Goal: Check status: Check status

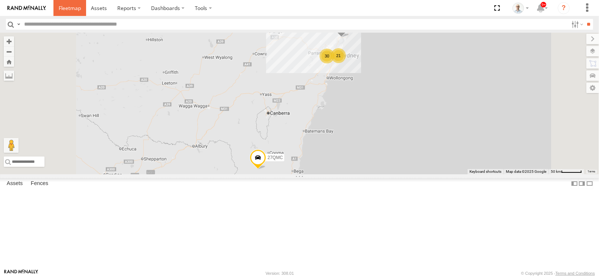
click at [75, 7] on span at bounding box center [70, 7] width 22 height 7
click at [334, 63] on div "30" at bounding box center [327, 56] width 15 height 15
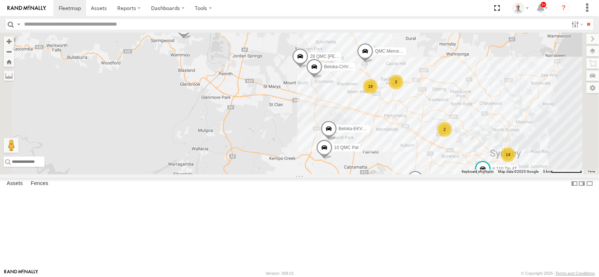
click at [378, 94] on div "19" at bounding box center [370, 86] width 15 height 15
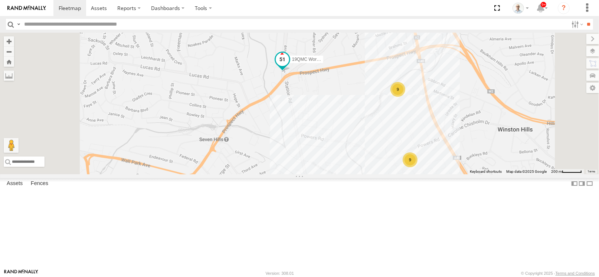
click at [289, 66] on span at bounding box center [282, 59] width 13 height 13
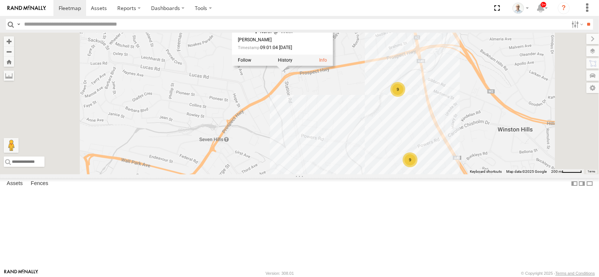
click at [451, 140] on div "31 QMC [PERSON_NAME] 27QMC 10 QMC Pat 08QMC Mostafa # KS75A Beloka-EKV93V 14QMC…" at bounding box center [299, 104] width 599 height 142
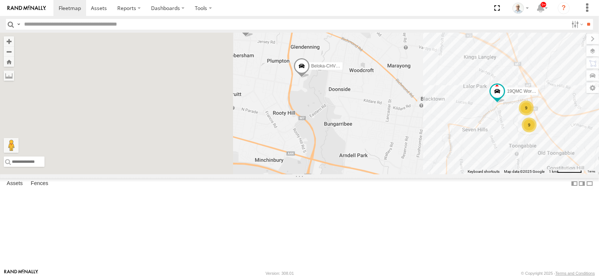
drag, startPoint x: 364, startPoint y: 200, endPoint x: 550, endPoint y: 200, distance: 186.7
click at [550, 174] on div "31 QMC [PERSON_NAME] 27QMC 10 QMC Pat 08QMC Mostafa # KS75A Beloka-EKV93V 14QMC…" at bounding box center [299, 104] width 599 height 142
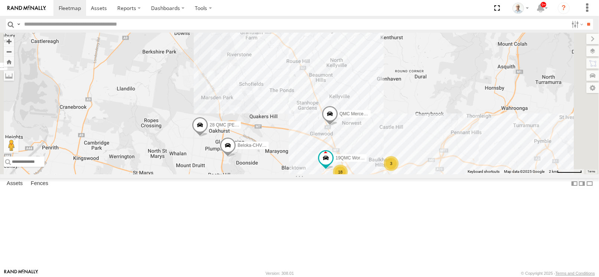
drag, startPoint x: 435, startPoint y: 186, endPoint x: 379, endPoint y: 238, distance: 76.1
click at [379, 174] on div "31 QMC [PERSON_NAME] 27QMC 10 QMC Pat 08QMC Mostafa # KS75A Beloka-EKV93V 14QMC…" at bounding box center [299, 104] width 599 height 142
click at [383, 174] on div "31 QMC [PERSON_NAME] 27QMC 10 QMC Pat 08QMC Mostafa # KS75A Beloka-EKV93V 14QMC…" at bounding box center [299, 104] width 599 height 142
click at [63, 0] on link at bounding box center [69, 8] width 33 height 16
